Goal: Information Seeking & Learning: Learn about a topic

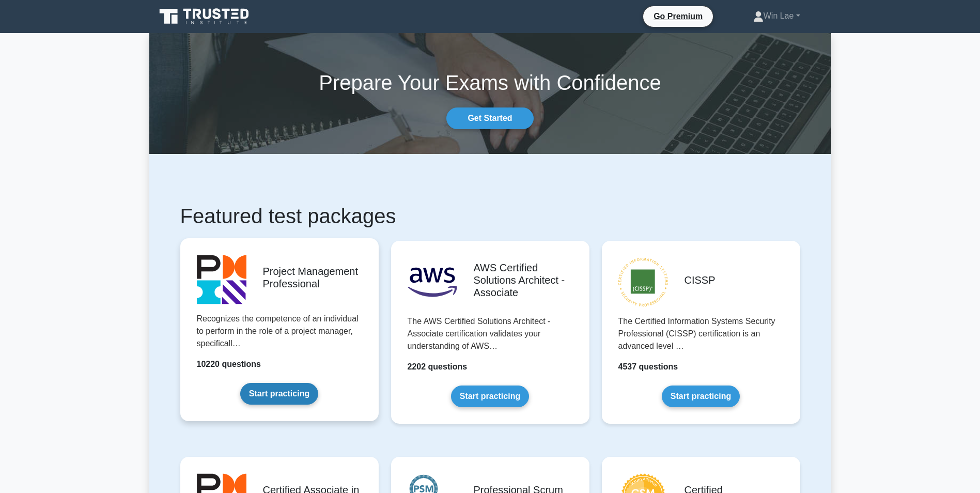
click at [292, 390] on link "Start practicing" at bounding box center [279, 394] width 78 height 22
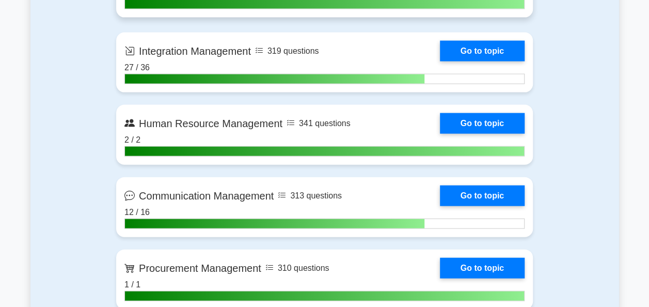
scroll to position [1084, 0]
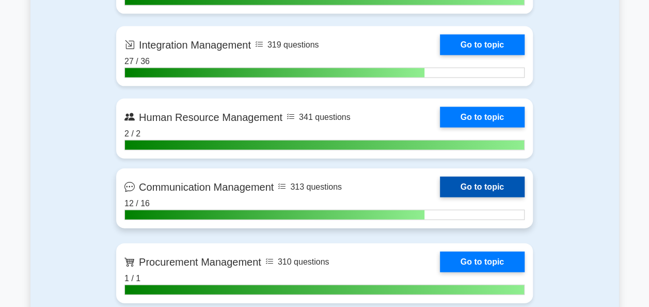
click at [466, 191] on link "Go to topic" at bounding box center [482, 187] width 85 height 21
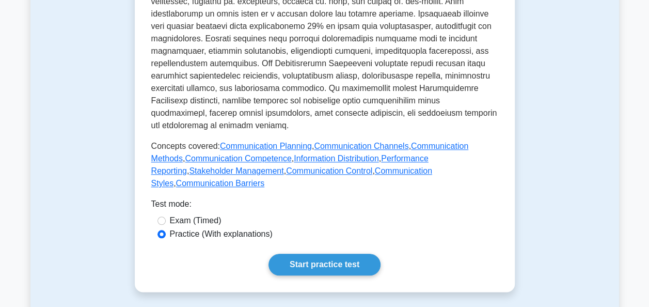
scroll to position [568, 0]
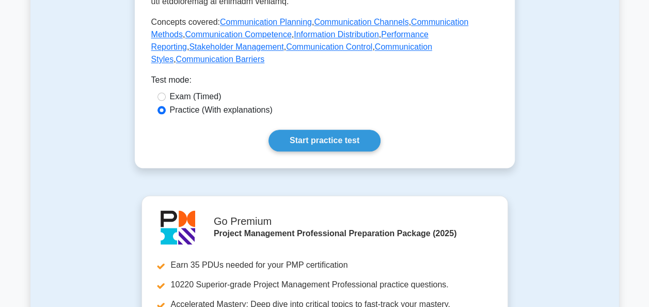
click at [308, 130] on link "Start practice test" at bounding box center [325, 141] width 112 height 22
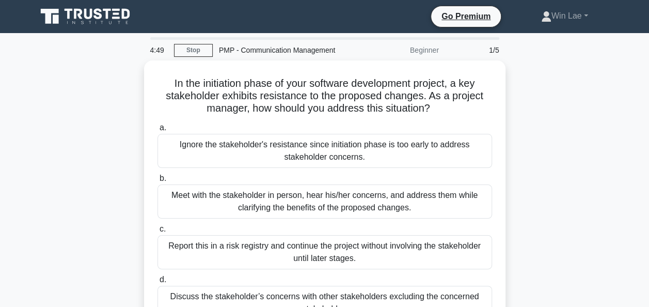
scroll to position [52, 0]
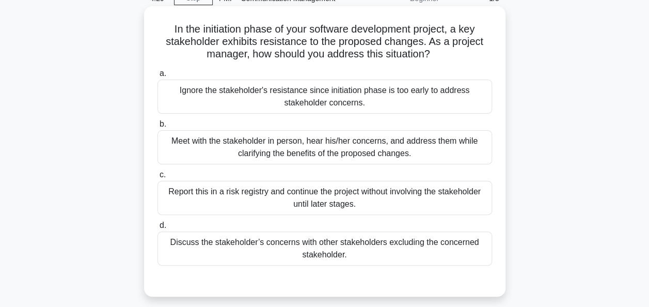
click at [333, 154] on div "Meet with the stakeholder in person, hear his/her concerns, and address them wh…" at bounding box center [325, 147] width 335 height 34
click at [158, 128] on input "b. Meet with the stakeholder in person, hear his/her concerns, and address them…" at bounding box center [158, 124] width 0 height 7
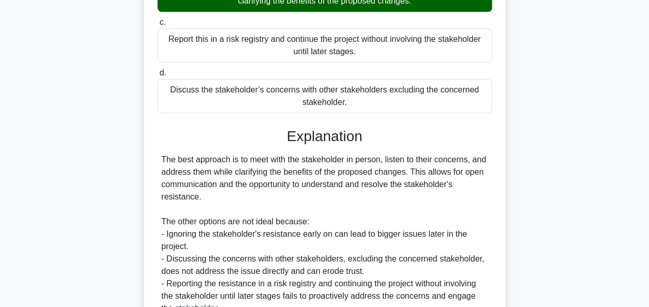
scroll to position [304, 0]
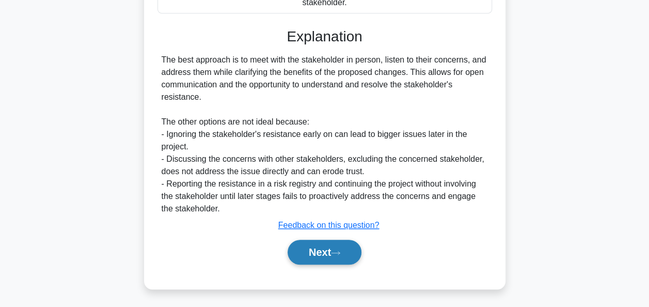
click at [334, 253] on button "Next" at bounding box center [325, 252] width 74 height 25
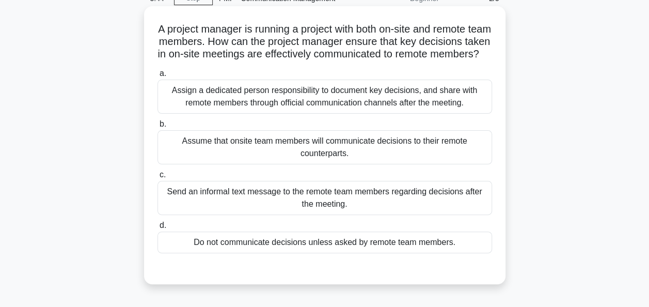
scroll to position [0, 0]
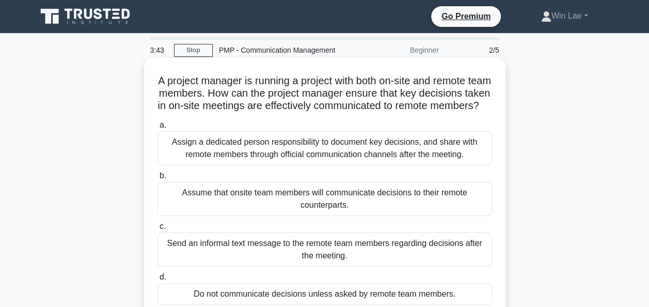
click at [320, 146] on div "Assign a dedicated person responsibility to document key decisions, and share w…" at bounding box center [325, 148] width 335 height 34
click at [158, 129] on input "a. Assign a dedicated person responsibility to document key decisions, and shar…" at bounding box center [158, 125] width 0 height 7
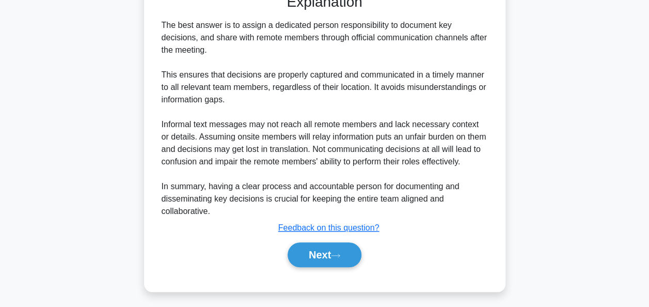
scroll to position [341, 0]
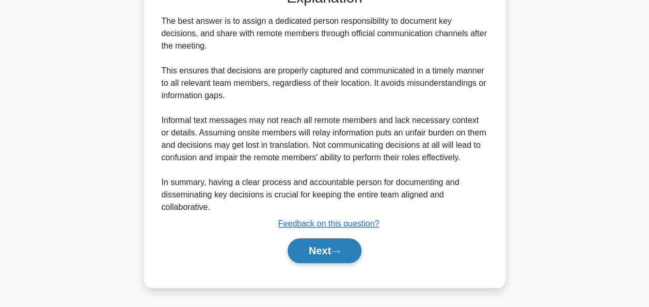
click at [322, 248] on button "Next" at bounding box center [325, 250] width 74 height 25
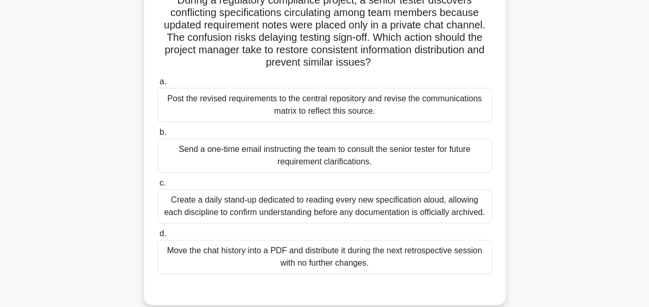
scroll to position [96, 0]
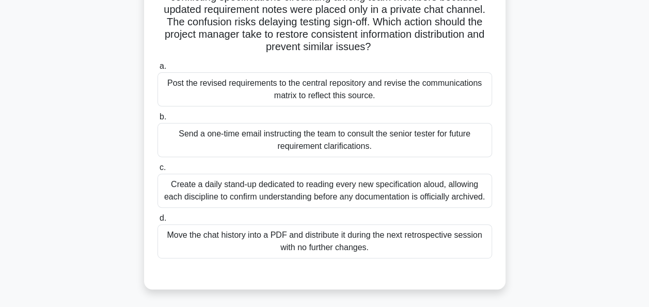
click at [349, 89] on div "Post the revised requirements to the central repository and revise the communic…" at bounding box center [325, 89] width 335 height 34
click at [158, 70] on input "a. Post the revised requirements to the central repository and revise the commu…" at bounding box center [158, 66] width 0 height 7
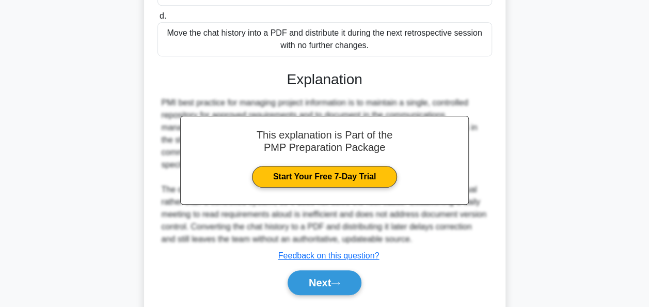
scroll to position [303, 0]
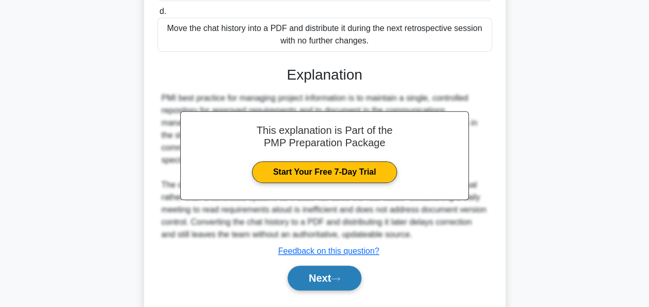
click at [351, 276] on button "Next" at bounding box center [325, 277] width 74 height 25
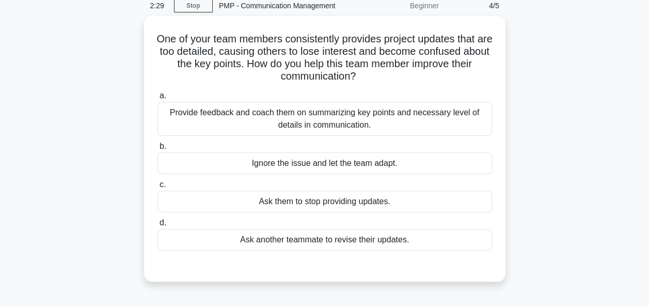
scroll to position [0, 0]
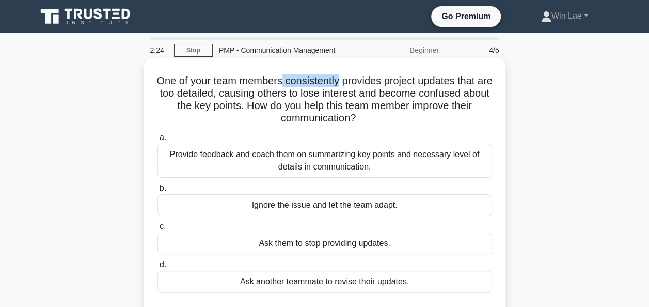
drag, startPoint x: 290, startPoint y: 83, endPoint x: 346, endPoint y: 83, distance: 55.8
click at [346, 83] on h5 "One of your team members consistently provides project updates that are too det…" at bounding box center [324, 99] width 337 height 51
click at [252, 99] on h5 "One of your team members consistently provides project updates that are too det…" at bounding box center [324, 99] width 337 height 51
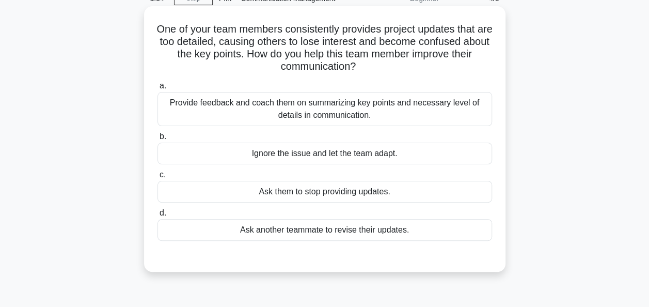
click at [353, 117] on div "Provide feedback and coach them on summarizing key points and necessary level o…" at bounding box center [325, 109] width 335 height 34
click at [158, 89] on input "a. Provide feedback and coach them on summarizing key points and necessary leve…" at bounding box center [158, 86] width 0 height 7
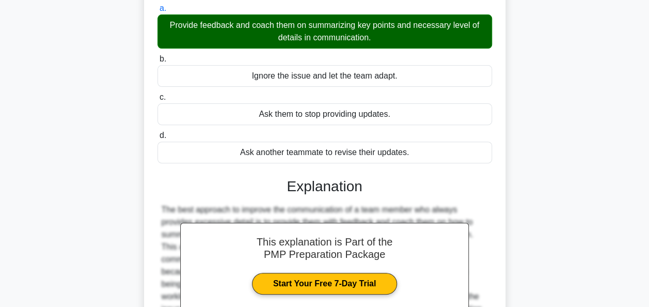
scroll to position [251, 0]
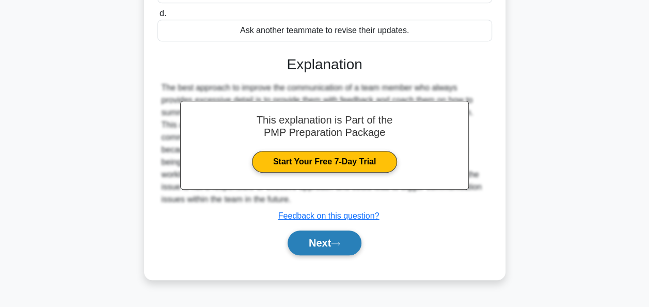
click at [323, 240] on button "Next" at bounding box center [325, 242] width 74 height 25
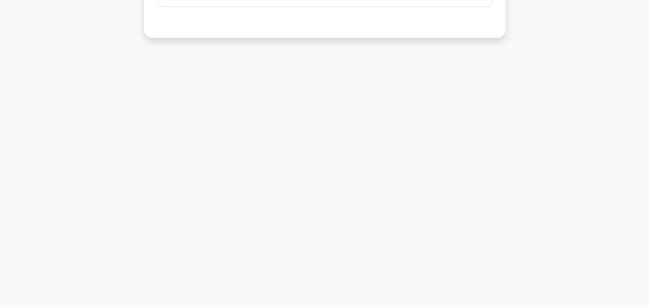
scroll to position [0, 0]
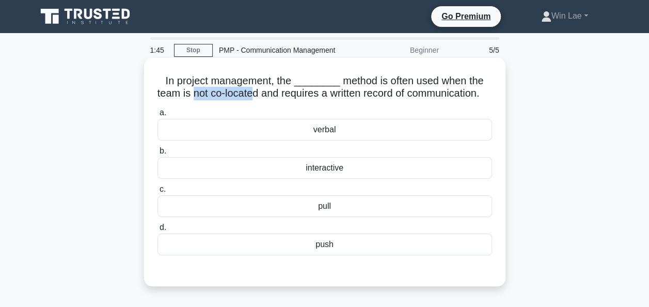
drag, startPoint x: 196, startPoint y: 96, endPoint x: 258, endPoint y: 93, distance: 61.5
click at [258, 93] on h5 "In project management, the ________ method is often used when the team is not c…" at bounding box center [324, 87] width 337 height 26
drag, startPoint x: 258, startPoint y: 93, endPoint x: 374, endPoint y: 90, distance: 116.2
click at [374, 90] on h5 "In project management, the ________ method is often used when the team is not c…" at bounding box center [324, 87] width 337 height 26
click at [339, 176] on div "interactive" at bounding box center [325, 168] width 335 height 22
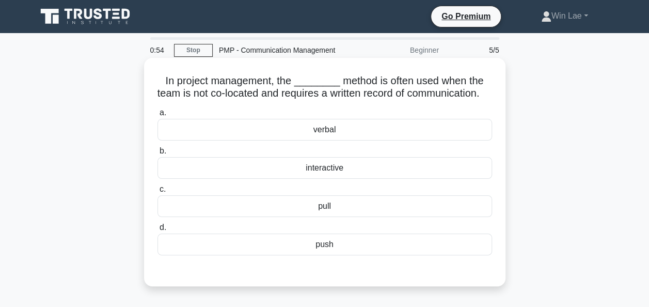
click at [158, 154] on input "b. interactive" at bounding box center [158, 151] width 0 height 7
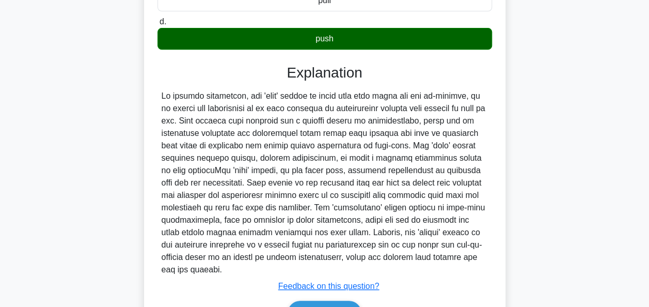
scroll to position [280, 0]
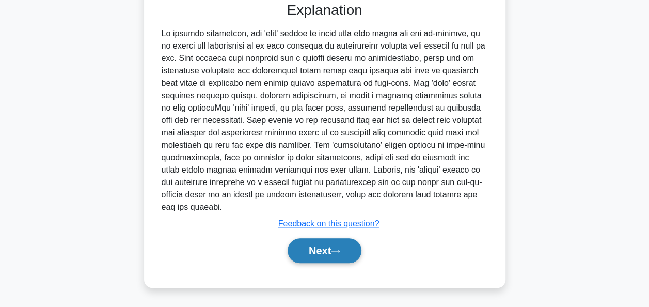
click at [309, 251] on button "Next" at bounding box center [325, 250] width 74 height 25
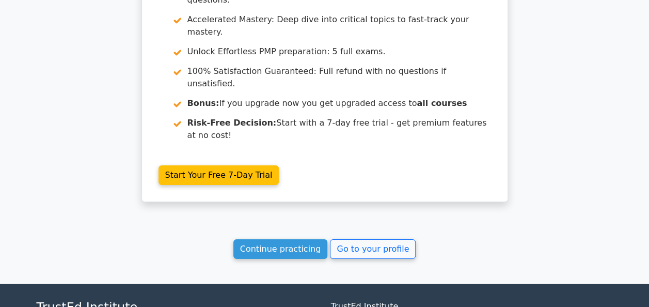
scroll to position [1660, 0]
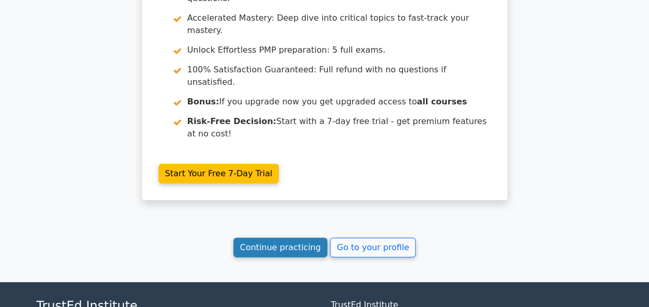
click at [289, 238] on link "Continue practicing" at bounding box center [280, 248] width 95 height 20
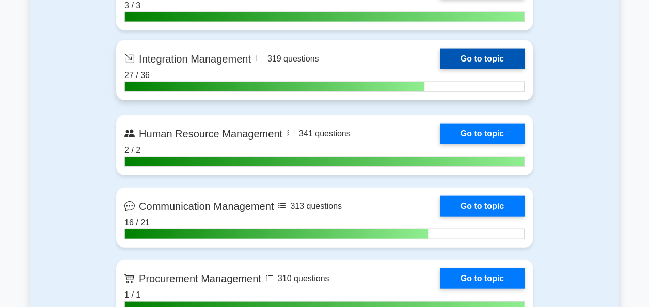
scroll to position [1084, 0]
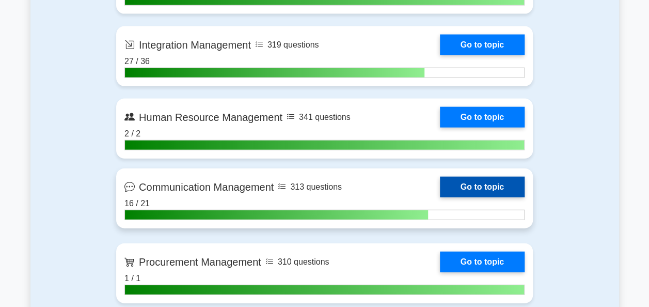
click at [440, 183] on link "Go to topic" at bounding box center [482, 187] width 85 height 21
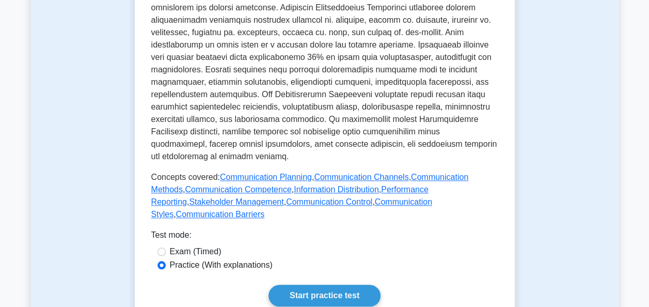
scroll to position [516, 0]
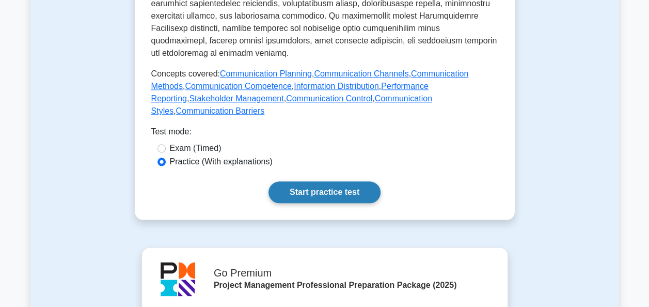
click at [312, 181] on link "Start practice test" at bounding box center [325, 192] width 112 height 22
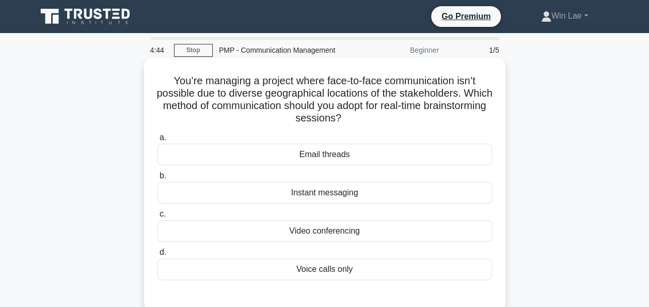
click at [302, 235] on div "Video conferencing" at bounding box center [325, 231] width 335 height 22
click at [158, 217] on input "c. Video conferencing" at bounding box center [158, 214] width 0 height 7
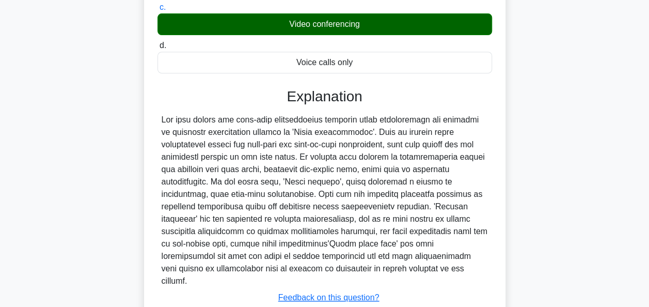
scroll to position [266, 0]
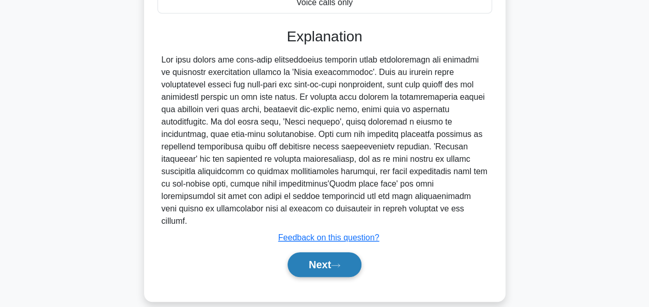
click at [327, 253] on button "Next" at bounding box center [325, 264] width 74 height 25
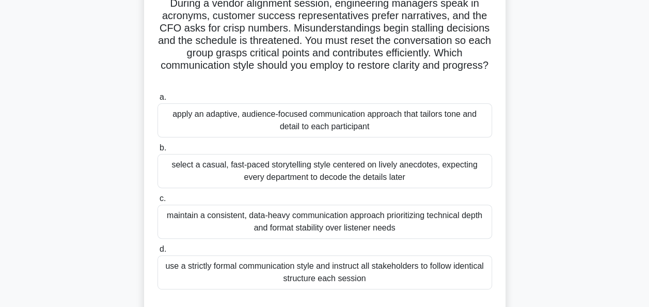
scroll to position [96, 0]
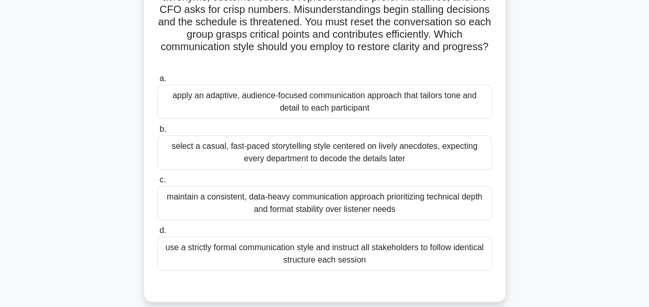
click at [340, 106] on div "apply an adaptive, audience-focused communication approach that tailors tone an…" at bounding box center [325, 102] width 335 height 34
click at [158, 82] on input "a. apply an adaptive, audience-focused communication approach that tailors tone…" at bounding box center [158, 78] width 0 height 7
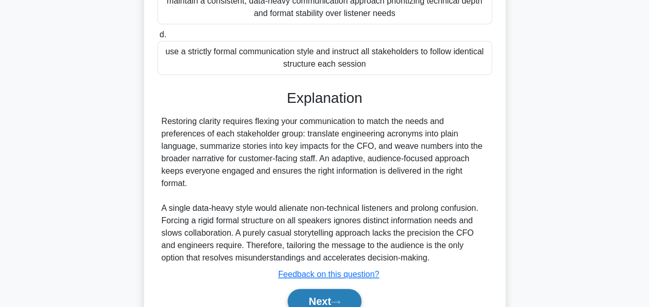
scroll to position [341, 0]
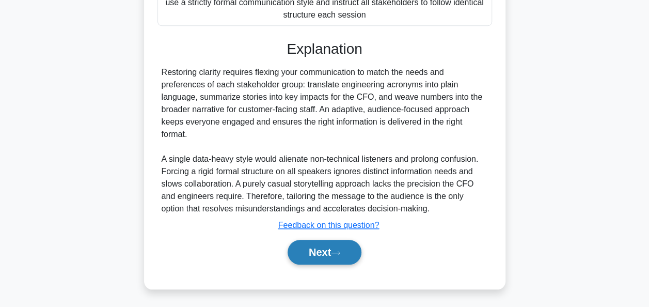
click at [305, 241] on button "Next" at bounding box center [325, 252] width 74 height 25
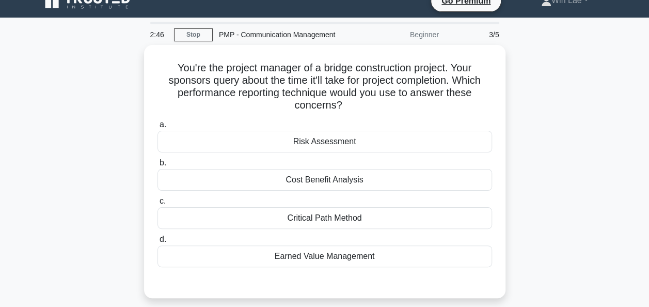
scroll to position [0, 0]
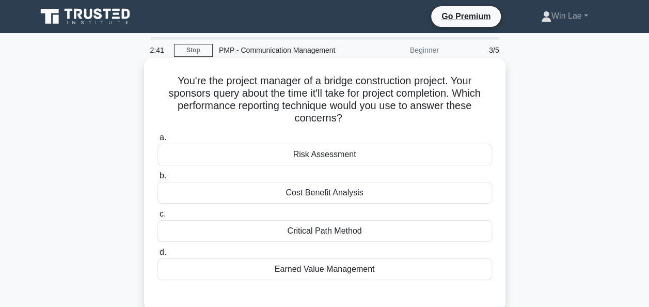
click at [368, 269] on div "Earned Value Management" at bounding box center [325, 269] width 335 height 22
click at [158, 256] on input "d. Earned Value Management" at bounding box center [158, 252] width 0 height 7
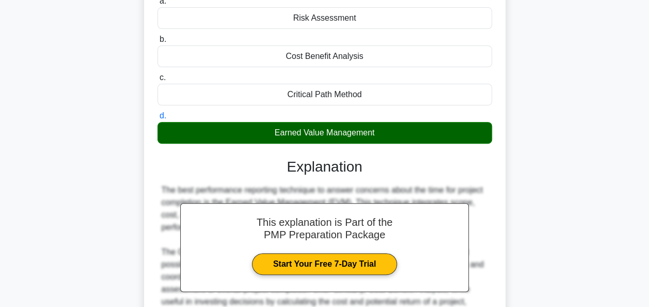
scroll to position [291, 0]
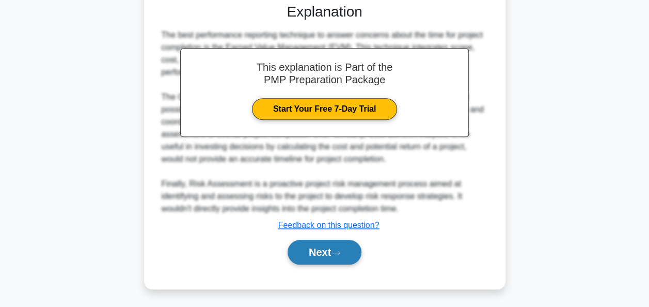
click at [317, 241] on button "Next" at bounding box center [325, 252] width 74 height 25
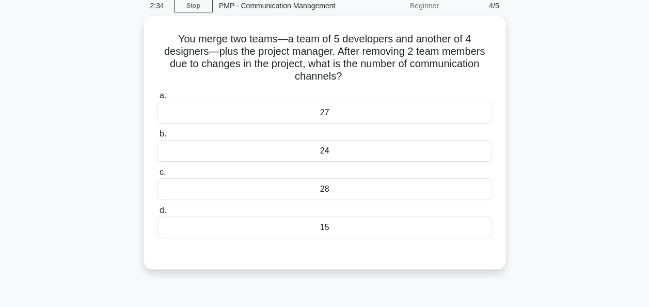
scroll to position [0, 0]
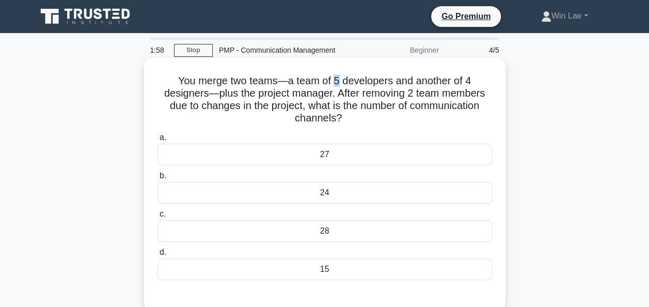
drag, startPoint x: 335, startPoint y: 80, endPoint x: 340, endPoint y: 80, distance: 5.2
click at [340, 80] on h5 "You merge two teams—a team of 5 developers and another of 4 designers—plus the …" at bounding box center [324, 99] width 337 height 51
drag, startPoint x: 340, startPoint y: 80, endPoint x: 473, endPoint y: 85, distance: 133.3
click at [473, 85] on h5 "You merge two teams—a team of 5 developers and another of 4 designers—plus the …" at bounding box center [324, 99] width 337 height 51
click at [380, 263] on div "15" at bounding box center [325, 269] width 335 height 22
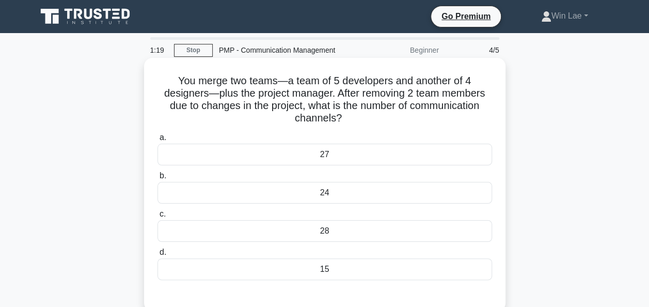
click at [158, 256] on input "d. 15" at bounding box center [158, 252] width 0 height 7
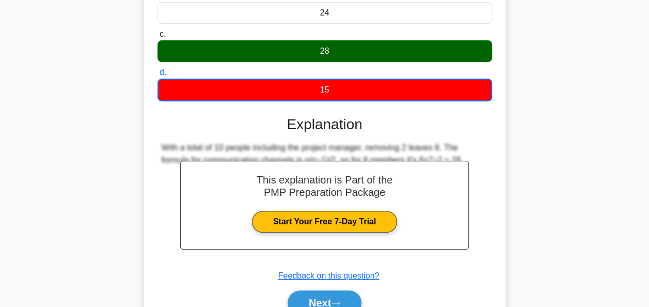
scroll to position [251, 0]
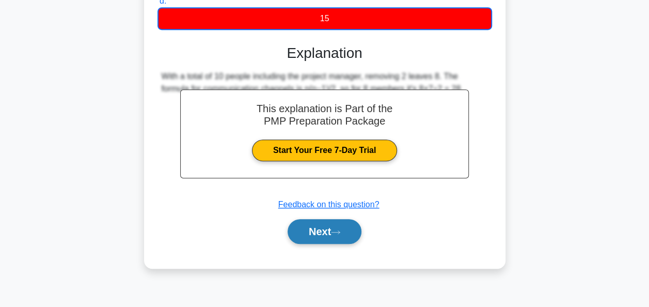
drag, startPoint x: 333, startPoint y: 227, endPoint x: 320, endPoint y: 227, distance: 12.4
click at [333, 227] on button "Next" at bounding box center [325, 231] width 74 height 25
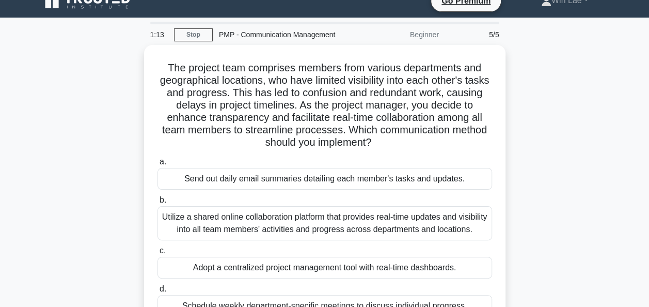
scroll to position [0, 0]
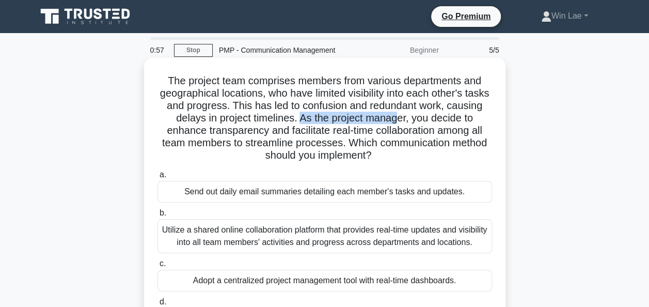
drag, startPoint x: 325, startPoint y: 117, endPoint x: 427, endPoint y: 117, distance: 102.3
click at [427, 117] on h5 "The project team comprises members from various departments and geographical lo…" at bounding box center [324, 118] width 337 height 88
click at [258, 135] on h5 "The project team comprises members from various departments and geographical lo…" at bounding box center [324, 118] width 337 height 88
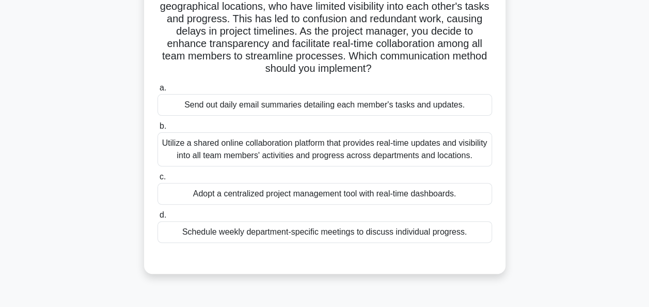
scroll to position [103, 0]
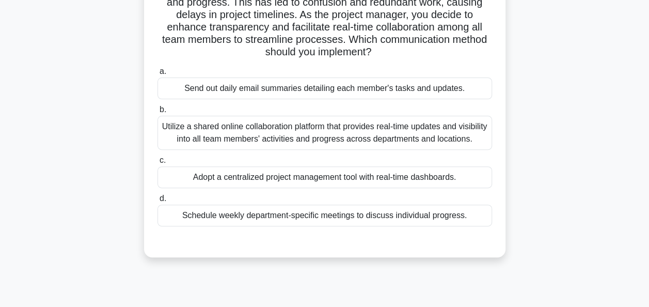
click at [403, 184] on div "Adopt a centralized project management tool with real-time dashboards." at bounding box center [325, 177] width 335 height 22
click at [158, 164] on input "c. Adopt a centralized project management tool with real-time dashboards." at bounding box center [158, 160] width 0 height 7
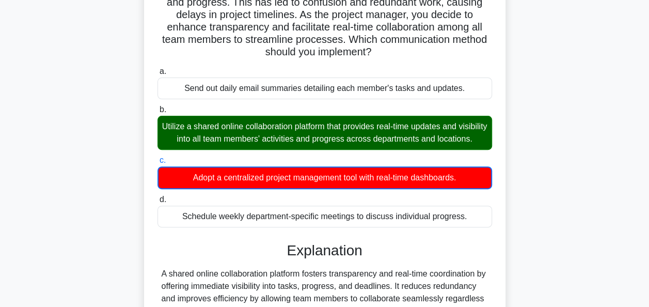
scroll to position [207, 0]
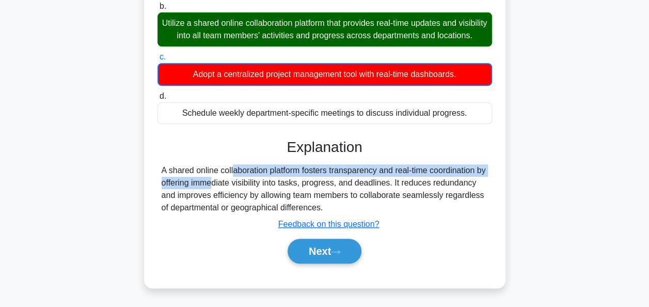
drag, startPoint x: 170, startPoint y: 182, endPoint x: 478, endPoint y: 180, distance: 307.8
click at [478, 180] on div "A shared online collaboration platform fosters transparency and real-time coord…" at bounding box center [325, 189] width 326 height 50
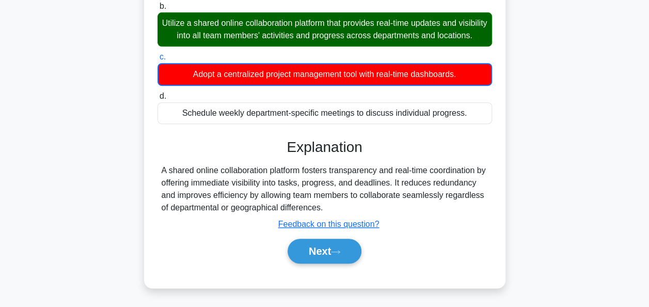
click at [199, 209] on div "A shared online collaboration platform fosters transparency and real-time coord…" at bounding box center [325, 189] width 326 height 50
click at [297, 263] on button "Next" at bounding box center [325, 251] width 74 height 25
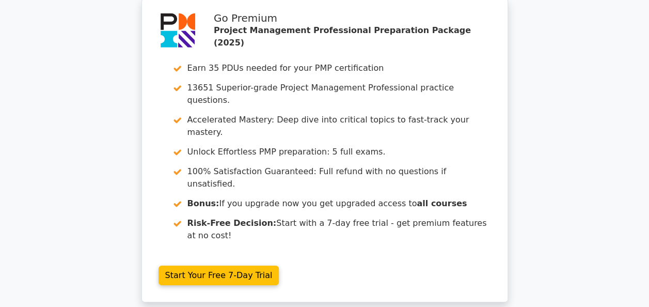
scroll to position [1629, 0]
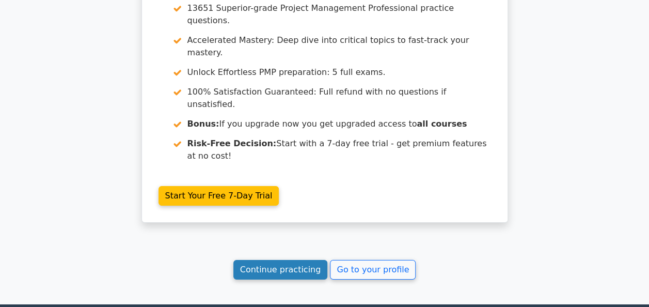
click at [277, 260] on link "Continue practicing" at bounding box center [280, 270] width 95 height 20
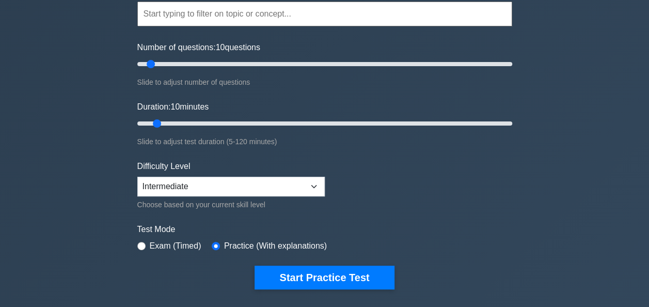
scroll to position [103, 0]
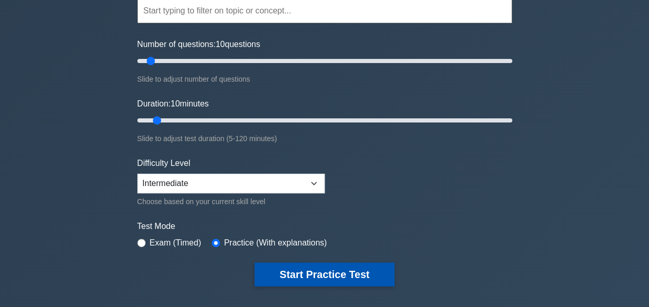
click at [307, 265] on button "Start Practice Test" at bounding box center [324, 274] width 139 height 24
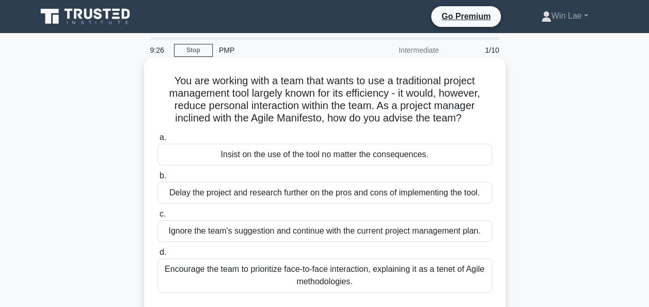
click at [262, 274] on div "Encourage the team to prioritize face-to-face interaction, explaining it as a t…" at bounding box center [325, 275] width 335 height 34
click at [158, 256] on input "d. Encourage the team to prioritize face-to-face interaction, explaining it as …" at bounding box center [158, 252] width 0 height 7
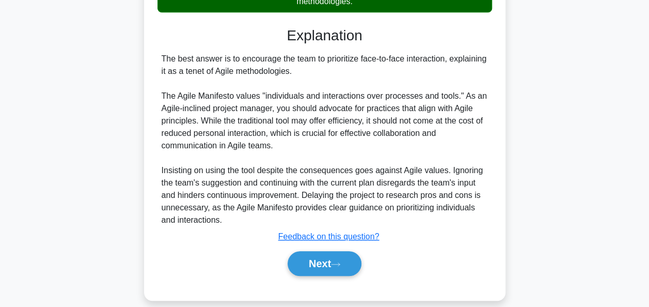
scroll to position [291, 0]
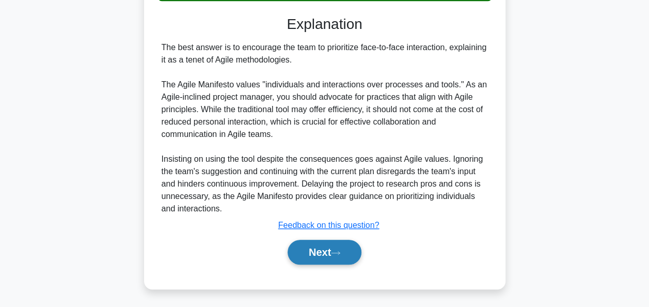
click at [356, 251] on button "Next" at bounding box center [325, 252] width 74 height 25
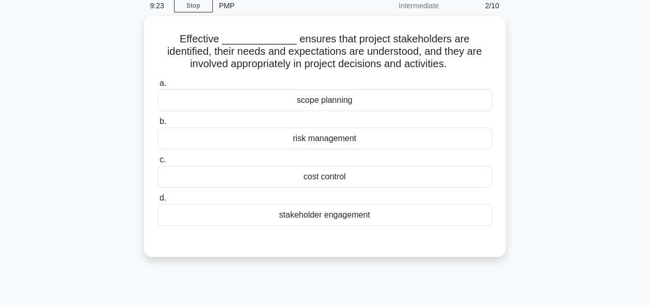
scroll to position [0, 0]
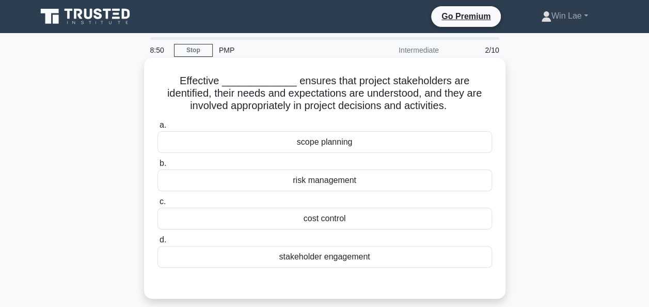
click at [303, 144] on div "scope planning" at bounding box center [325, 142] width 335 height 22
click at [158, 129] on input "a. scope planning" at bounding box center [158, 125] width 0 height 7
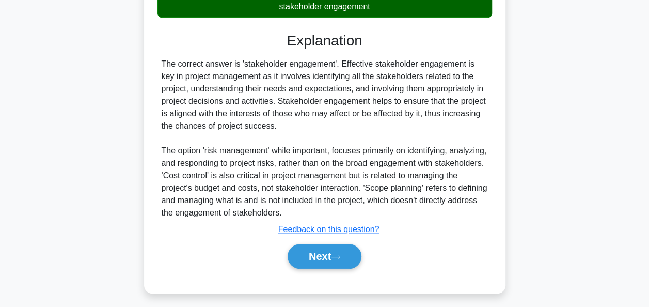
scroll to position [256, 0]
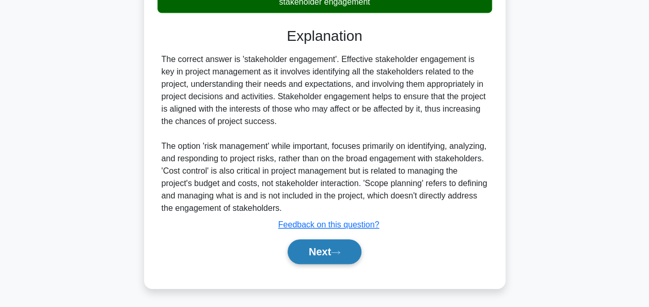
click at [293, 245] on button "Next" at bounding box center [325, 251] width 74 height 25
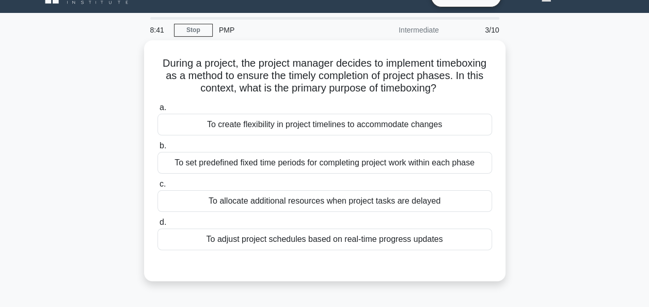
scroll to position [0, 0]
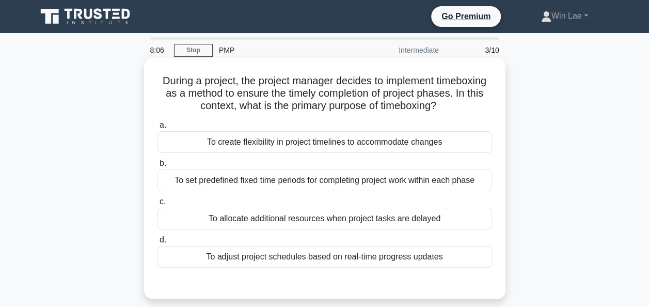
click at [352, 261] on div "To adjust project schedules based on real-time progress updates" at bounding box center [325, 257] width 335 height 22
click at [158, 243] on input "d. To adjust project schedules based on real-time progress updates" at bounding box center [158, 240] width 0 height 7
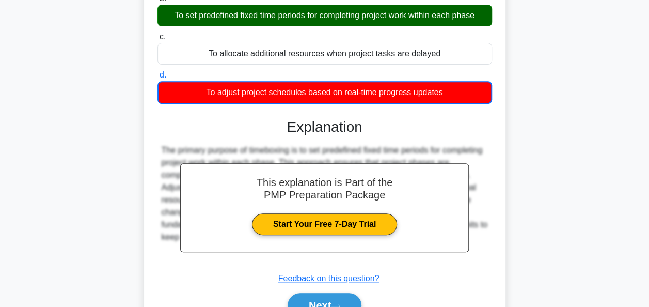
scroll to position [251, 0]
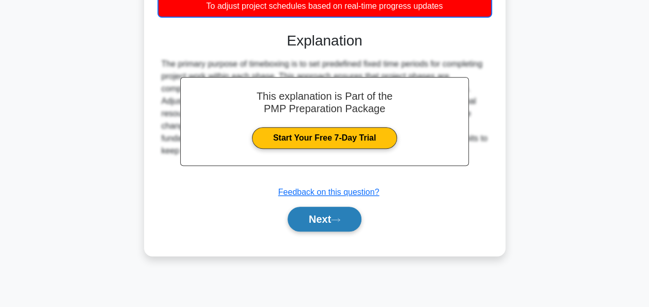
click at [291, 216] on button "Next" at bounding box center [325, 219] width 74 height 25
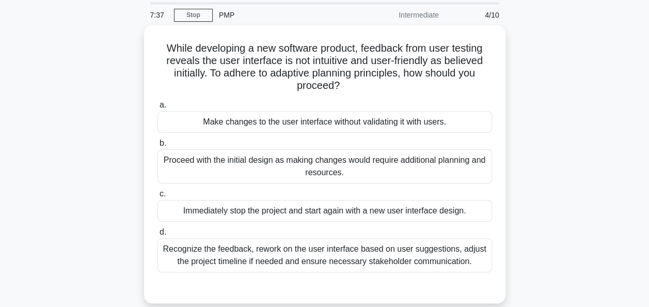
scroll to position [52, 0]
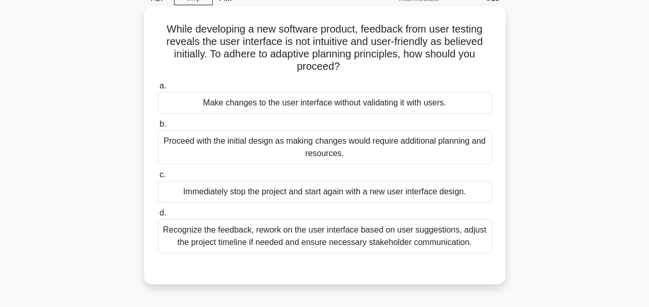
click at [242, 226] on div "Recognize the feedback, rework on the user interface based on user suggestions,…" at bounding box center [325, 236] width 335 height 34
click at [158, 216] on input "d. Recognize the feedback, rework on the user interface based on user suggestio…" at bounding box center [158, 213] width 0 height 7
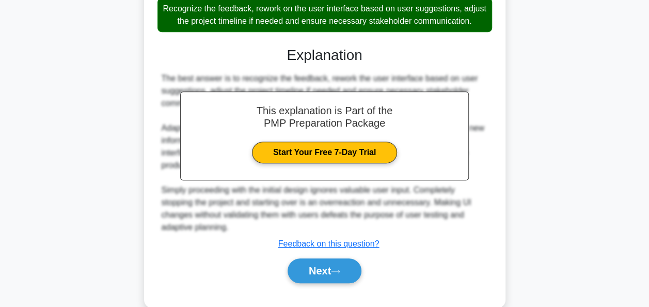
scroll to position [304, 0]
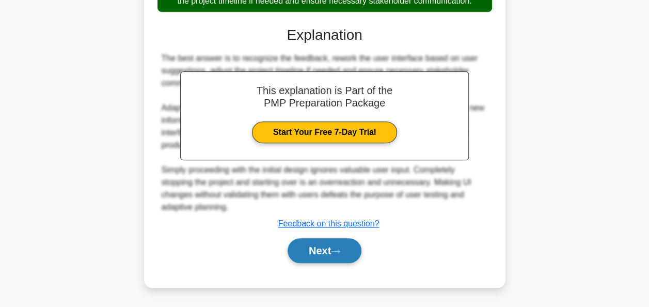
click at [306, 250] on button "Next" at bounding box center [325, 250] width 74 height 25
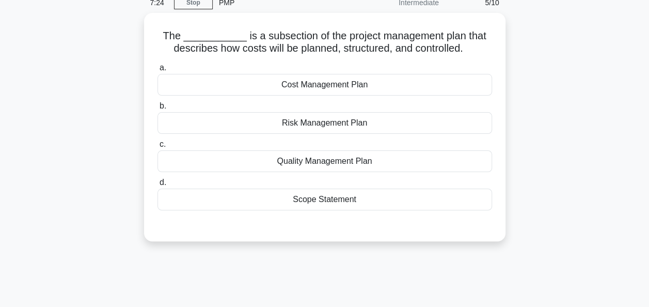
scroll to position [0, 0]
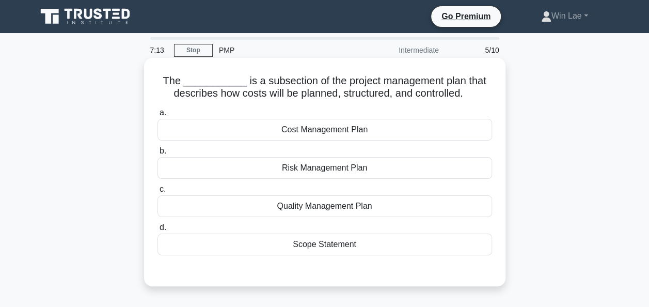
click at [258, 134] on div "Cost Management Plan" at bounding box center [325, 130] width 335 height 22
click at [158, 116] on input "a. Cost Management Plan" at bounding box center [158, 112] width 0 height 7
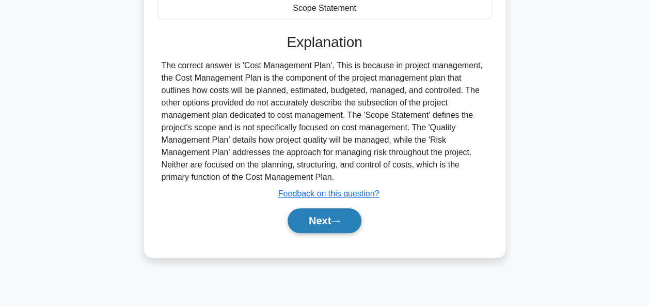
scroll to position [251, 0]
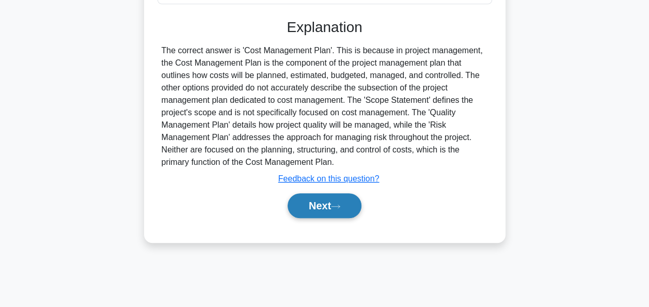
click at [323, 203] on button "Next" at bounding box center [325, 205] width 74 height 25
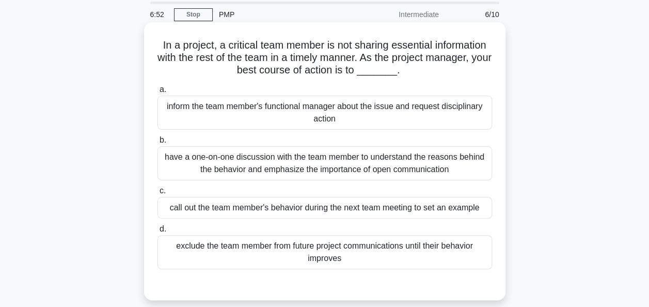
scroll to position [52, 0]
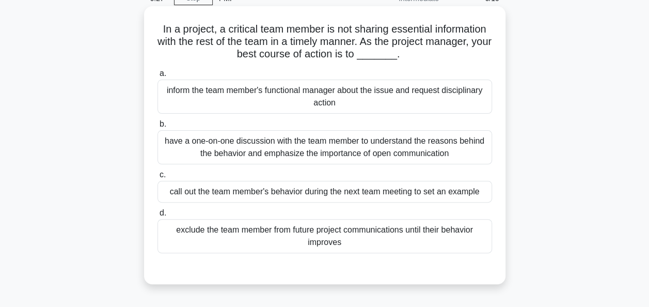
click at [171, 158] on div "have a one-on-one discussion with the team member to understand the reasons beh…" at bounding box center [325, 147] width 335 height 34
click at [158, 128] on input "b. have a one-on-one discussion with the team member to understand the reasons …" at bounding box center [158, 124] width 0 height 7
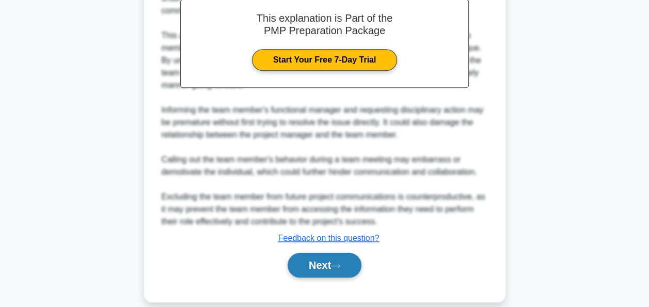
scroll to position [378, 0]
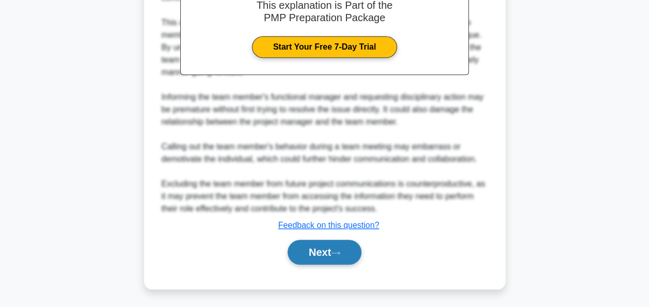
drag, startPoint x: 326, startPoint y: 245, endPoint x: 341, endPoint y: 248, distance: 15.2
click at [340, 247] on button "Next" at bounding box center [325, 252] width 74 height 25
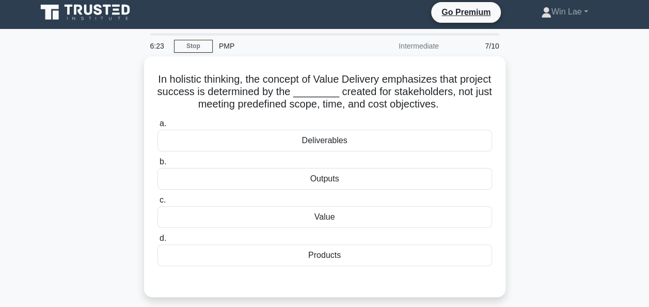
scroll to position [0, 0]
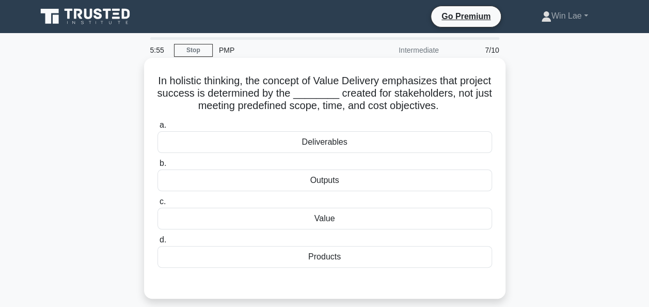
click at [298, 215] on div "Value" at bounding box center [325, 219] width 335 height 22
click at [158, 205] on input "c. Value" at bounding box center [158, 201] width 0 height 7
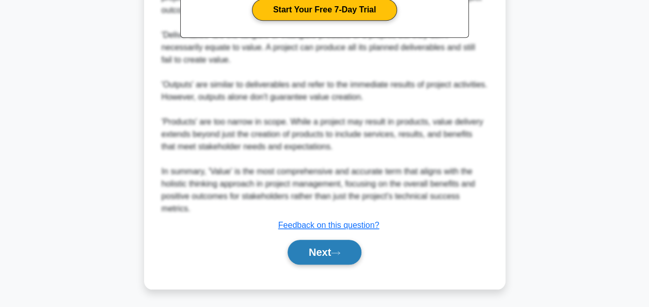
click at [326, 253] on button "Next" at bounding box center [325, 252] width 74 height 25
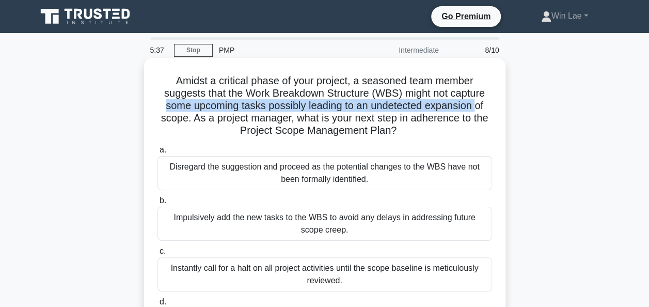
drag, startPoint x: 160, startPoint y: 107, endPoint x: 480, endPoint y: 104, distance: 319.7
click at [480, 104] on h5 "Amidst a critical phase of your project, a seasoned team member suggests that t…" at bounding box center [324, 105] width 337 height 63
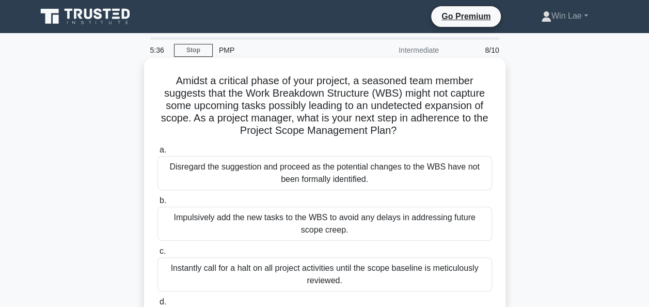
click at [197, 120] on h5 "Amidst a critical phase of your project, a seasoned team member suggests that t…" at bounding box center [324, 105] width 337 height 63
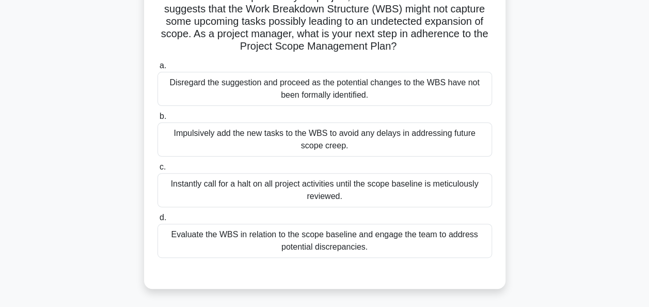
scroll to position [103, 0]
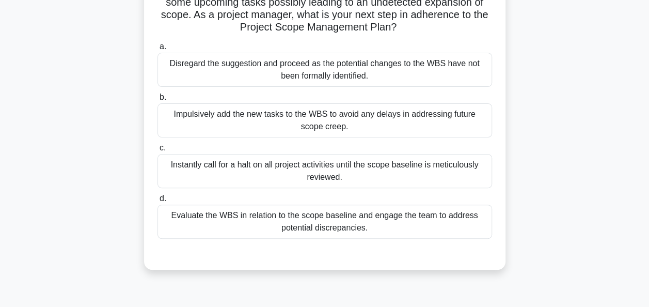
click at [264, 219] on div "Evaluate the WBS in relation to the scope baseline and engage the team to addre…" at bounding box center [325, 222] width 335 height 34
click at [253, 224] on div "Evaluate the WBS in relation to the scope baseline and engage the team to addre…" at bounding box center [325, 222] width 335 height 34
click at [158, 202] on input "d. Evaluate the WBS in relation to the scope baseline and engage the team to ad…" at bounding box center [158, 198] width 0 height 7
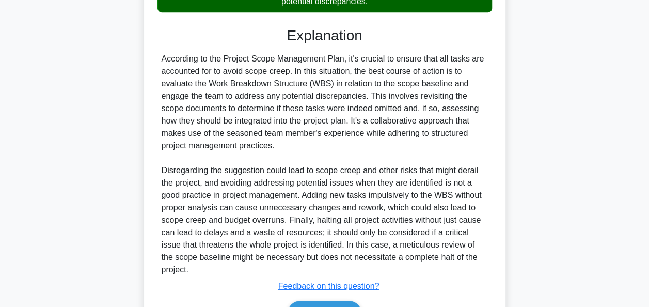
scroll to position [390, 0]
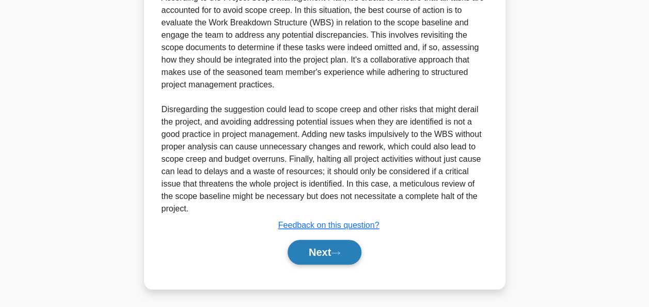
click at [316, 247] on button "Next" at bounding box center [325, 252] width 74 height 25
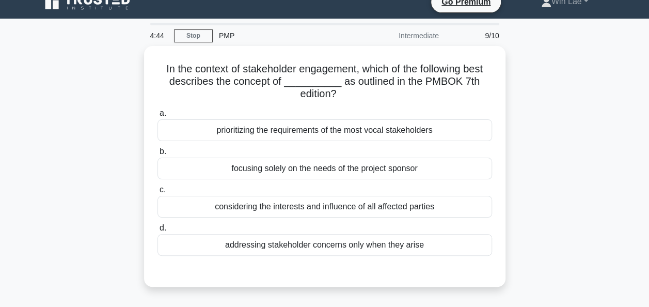
scroll to position [0, 0]
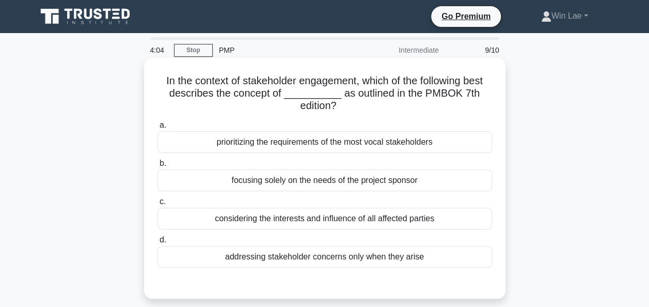
click at [321, 218] on div "considering the interests and influence of all affected parties" at bounding box center [325, 219] width 335 height 22
click at [158, 205] on input "c. considering the interests and influence of all affected parties" at bounding box center [158, 201] width 0 height 7
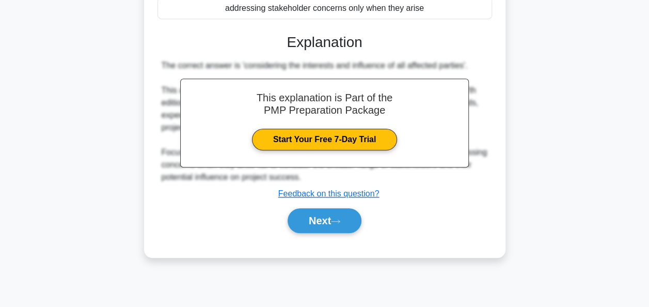
scroll to position [251, 0]
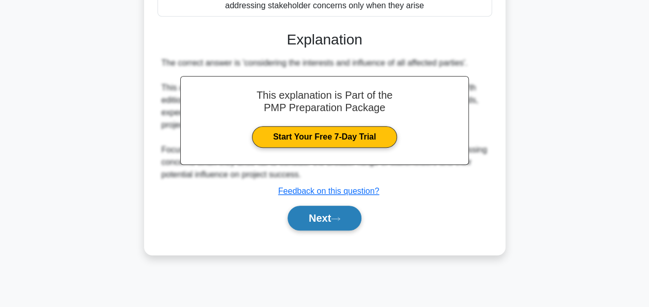
click at [323, 221] on button "Next" at bounding box center [325, 218] width 74 height 25
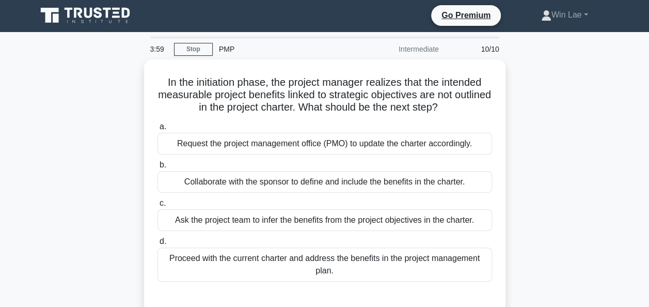
scroll to position [0, 0]
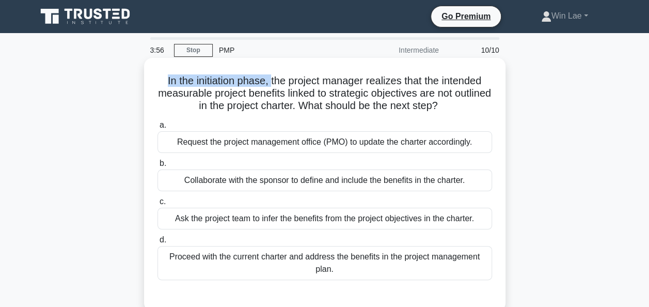
drag, startPoint x: 163, startPoint y: 82, endPoint x: 268, endPoint y: 81, distance: 104.8
click at [268, 81] on h5 "In the initiation phase, the project manager realizes that the intended measura…" at bounding box center [324, 93] width 337 height 38
drag, startPoint x: 268, startPoint y: 81, endPoint x: 189, endPoint y: 95, distance: 80.2
click at [189, 95] on h5 "In the initiation phase, the project manager realizes that the intended measura…" at bounding box center [324, 93] width 337 height 38
click at [322, 179] on div "Collaborate with the sponsor to define and include the benefits in the charter." at bounding box center [325, 180] width 335 height 22
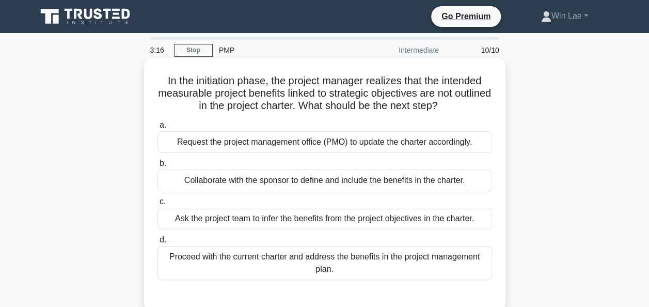
click at [158, 167] on input "b. Collaborate with the sponsor to define and include the benefits in the chart…" at bounding box center [158, 163] width 0 height 7
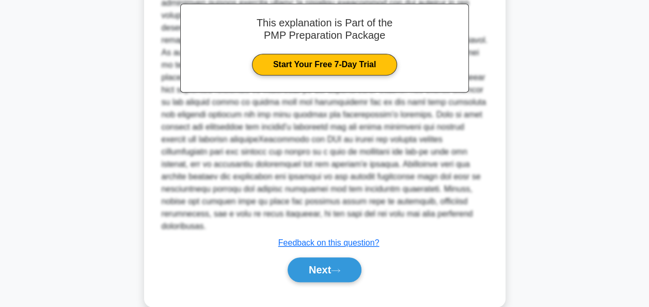
scroll to position [341, 0]
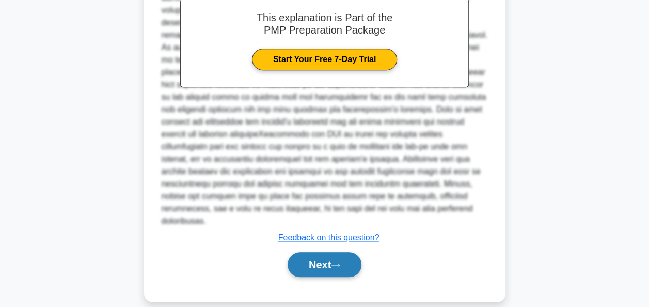
click at [311, 252] on button "Next" at bounding box center [325, 264] width 74 height 25
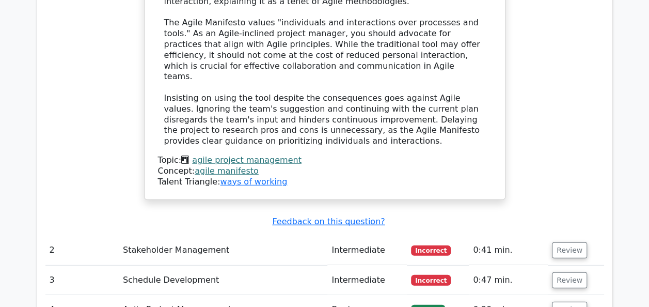
scroll to position [1343, 0]
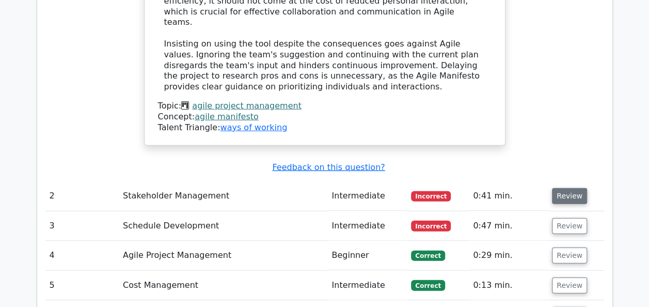
click at [557, 188] on button "Review" at bounding box center [569, 196] width 35 height 16
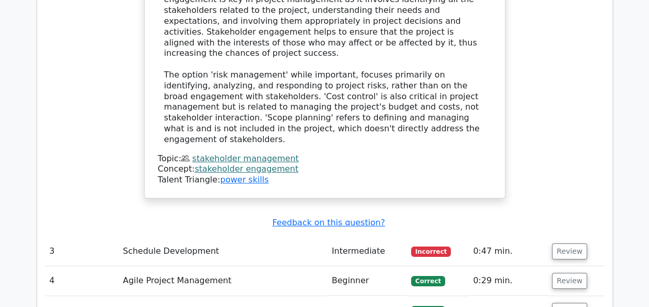
scroll to position [1859, 0]
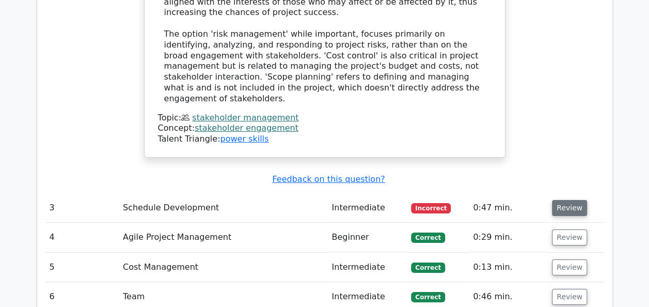
click at [554, 200] on button "Review" at bounding box center [569, 208] width 35 height 16
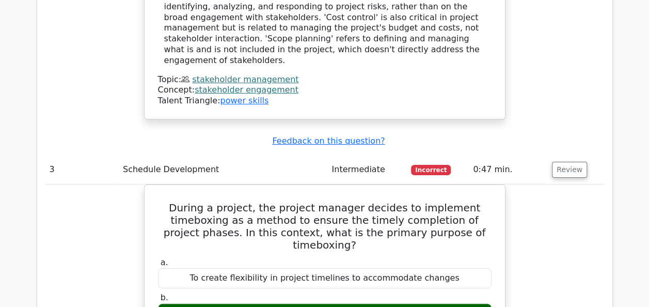
scroll to position [1911, 0]
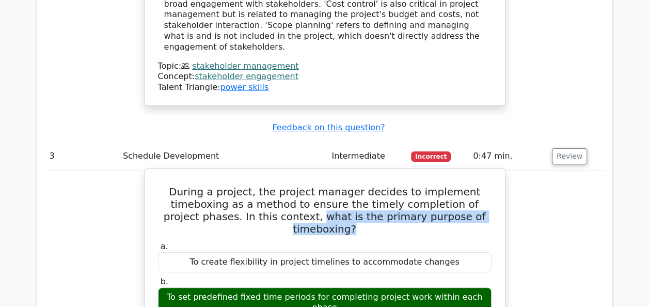
drag, startPoint x: 278, startPoint y: 83, endPoint x: 493, endPoint y: 82, distance: 214.3
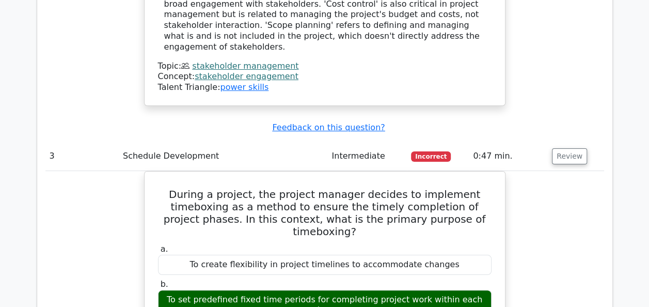
drag, startPoint x: 493, startPoint y: 82, endPoint x: 556, endPoint y: 116, distance: 71.9
